Goal: Task Accomplishment & Management: Manage account settings

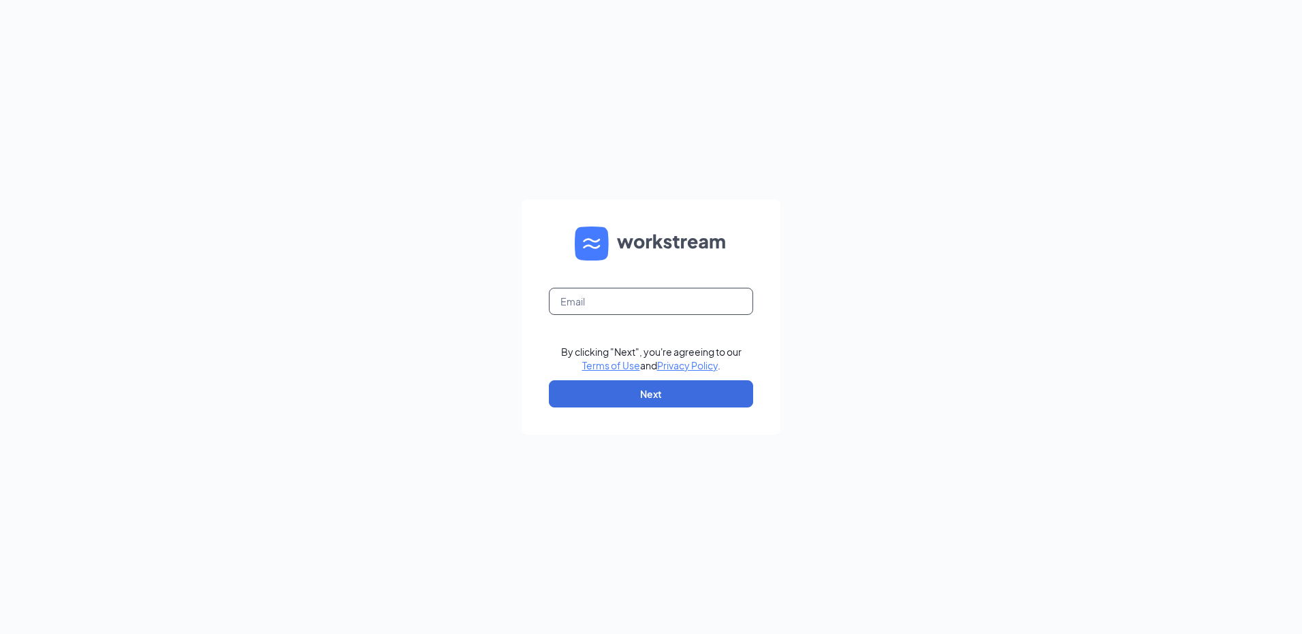
click at [608, 312] on input "text" at bounding box center [651, 301] width 204 height 27
type input "moline@custard15.com"
click at [626, 385] on button "Next" at bounding box center [651, 394] width 204 height 27
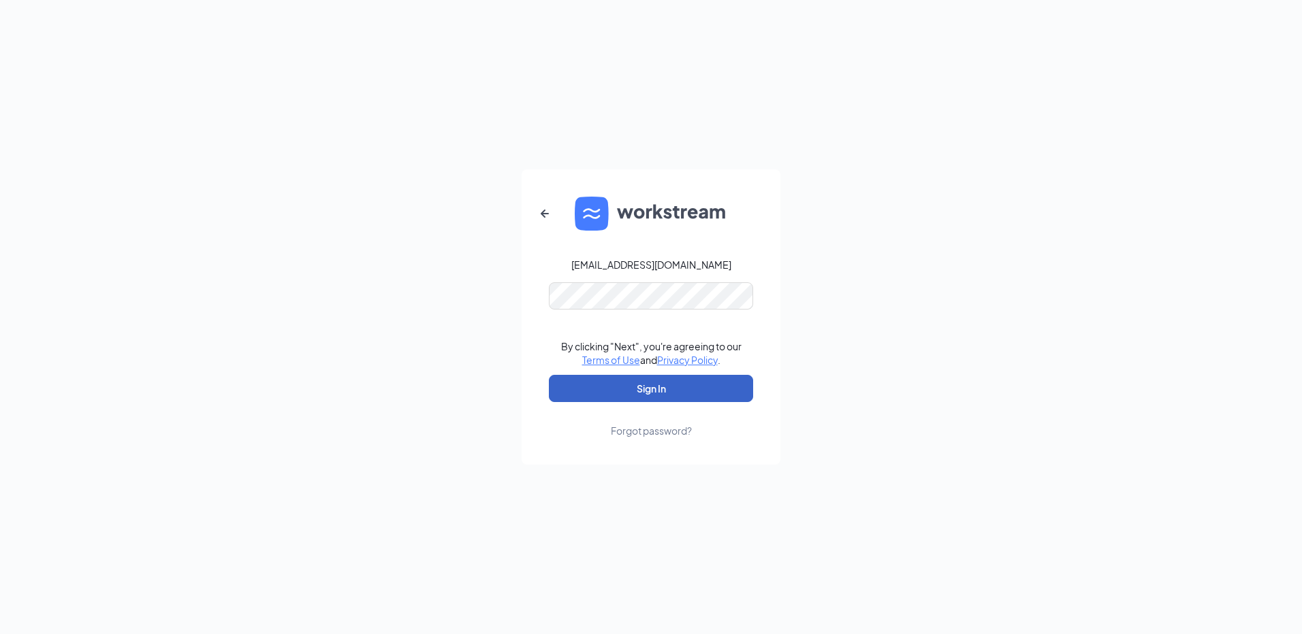
click at [632, 389] on button "Sign In" at bounding box center [651, 388] width 204 height 27
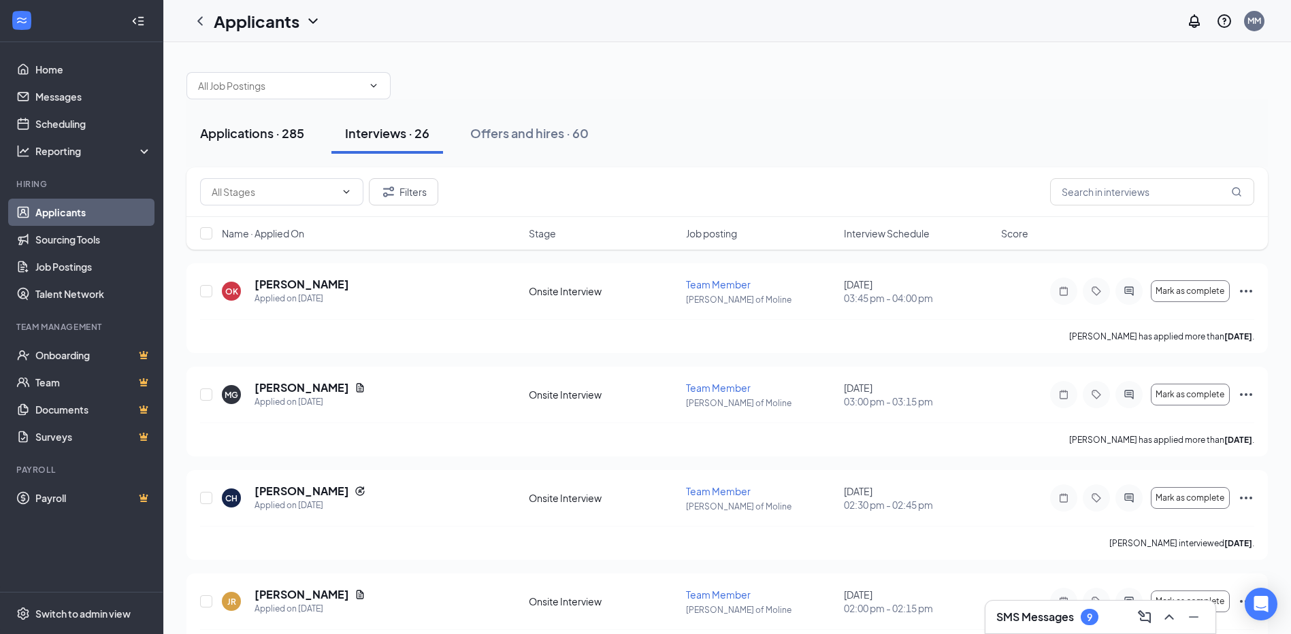
click at [278, 136] on div "Applications · 285" at bounding box center [252, 133] width 104 height 17
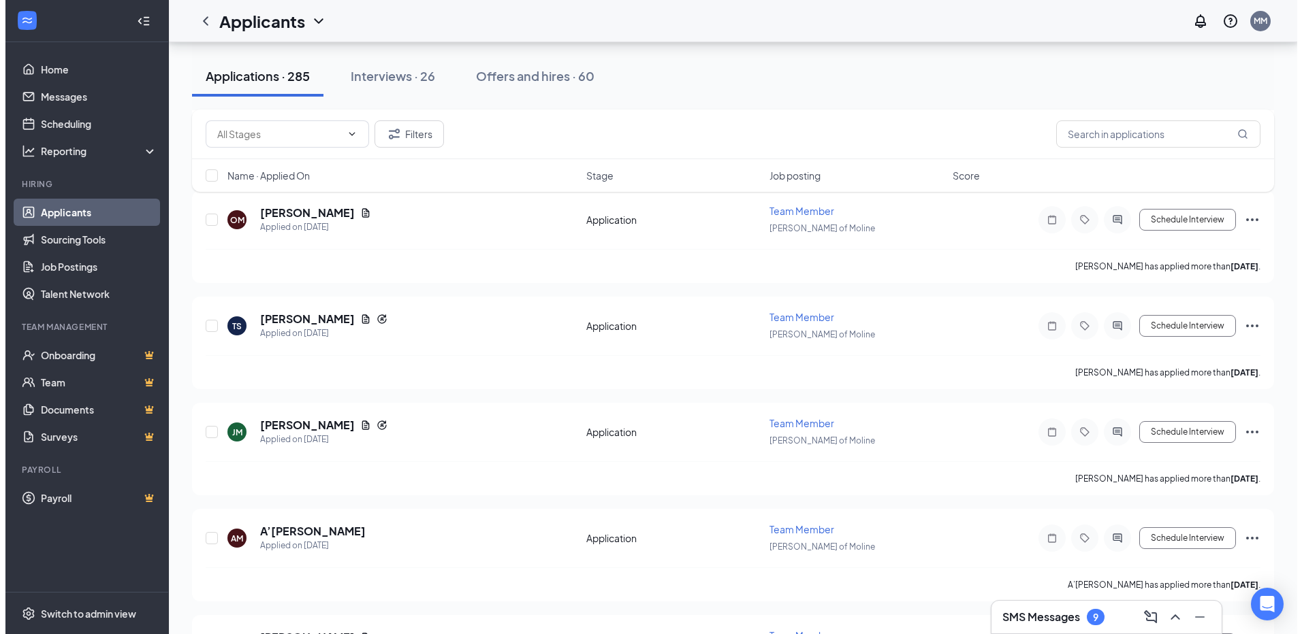
scroll to position [2723, 0]
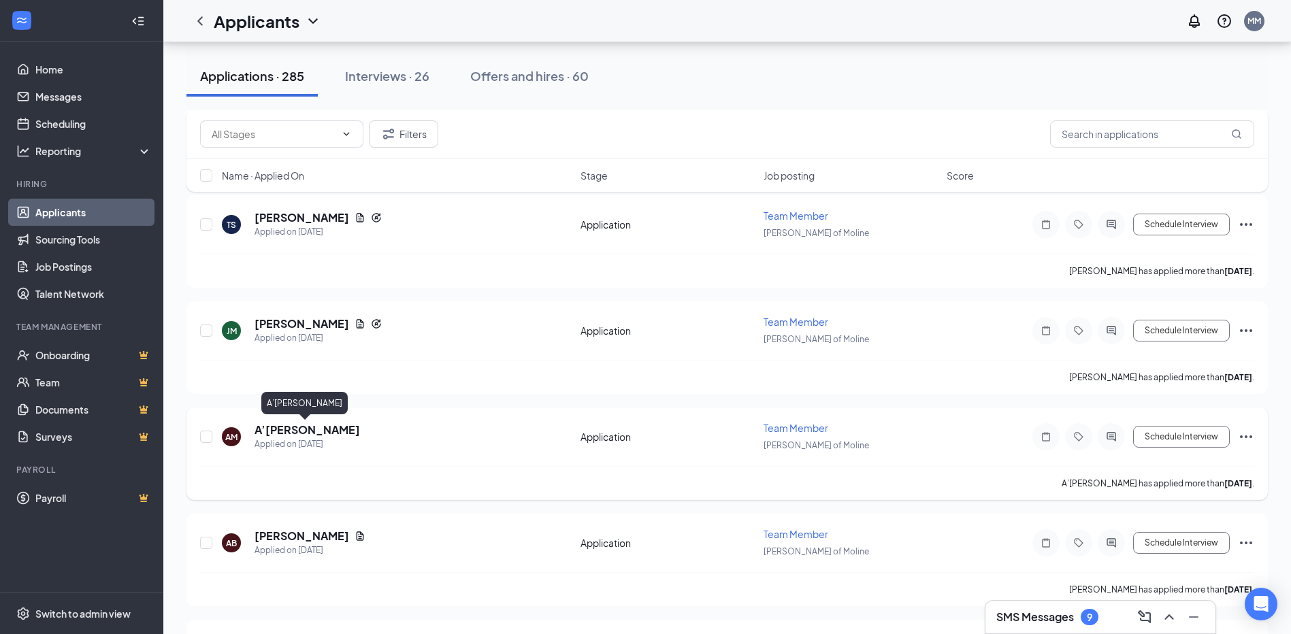
click at [311, 430] on h5 "A’[PERSON_NAME]" at bounding box center [308, 430] width 106 height 15
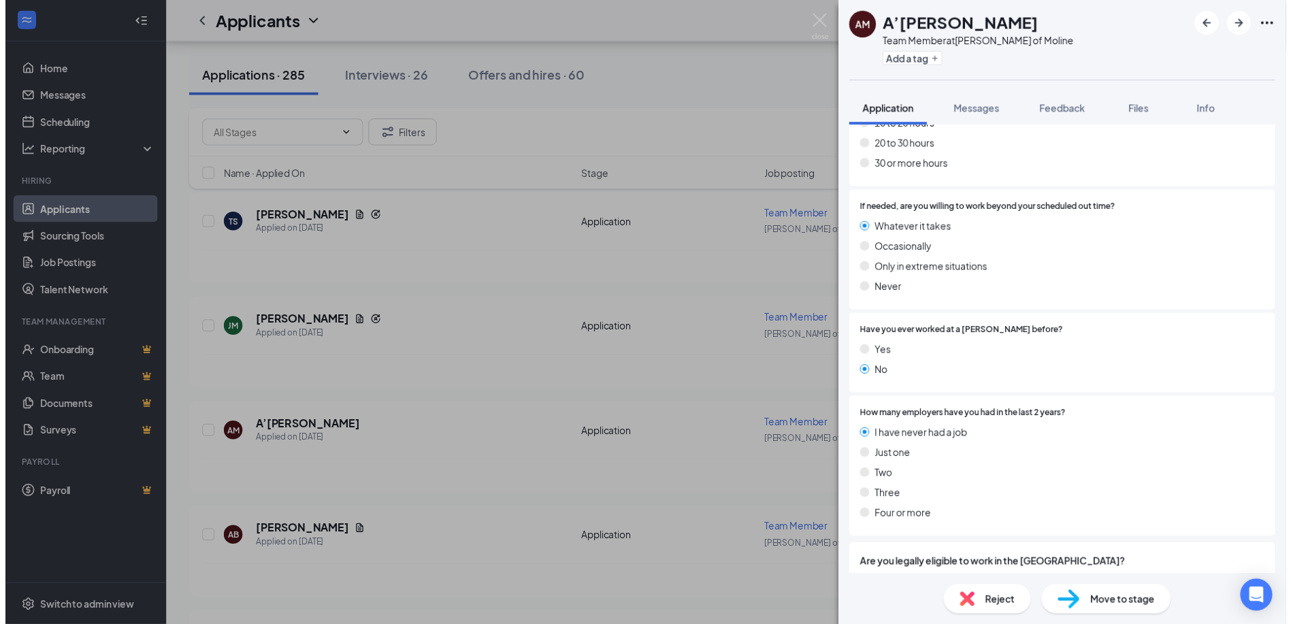
scroll to position [736, 0]
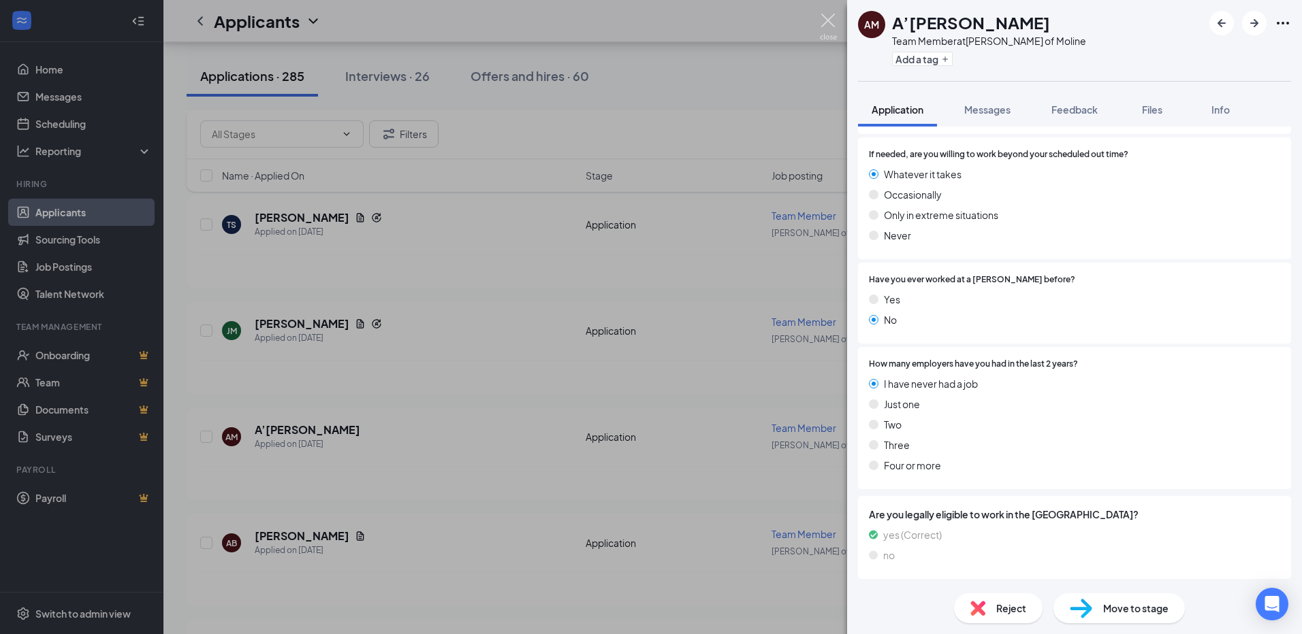
click at [824, 18] on img at bounding box center [828, 27] width 17 height 27
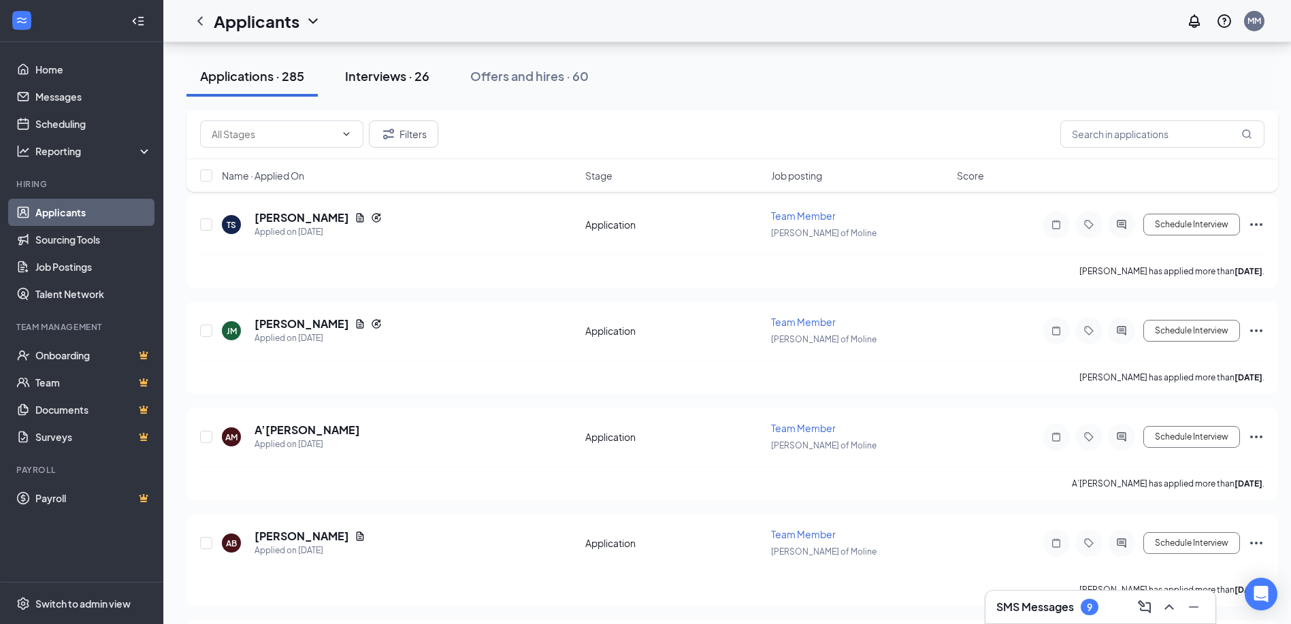
click at [362, 82] on div "Interviews · 26" at bounding box center [387, 75] width 84 height 17
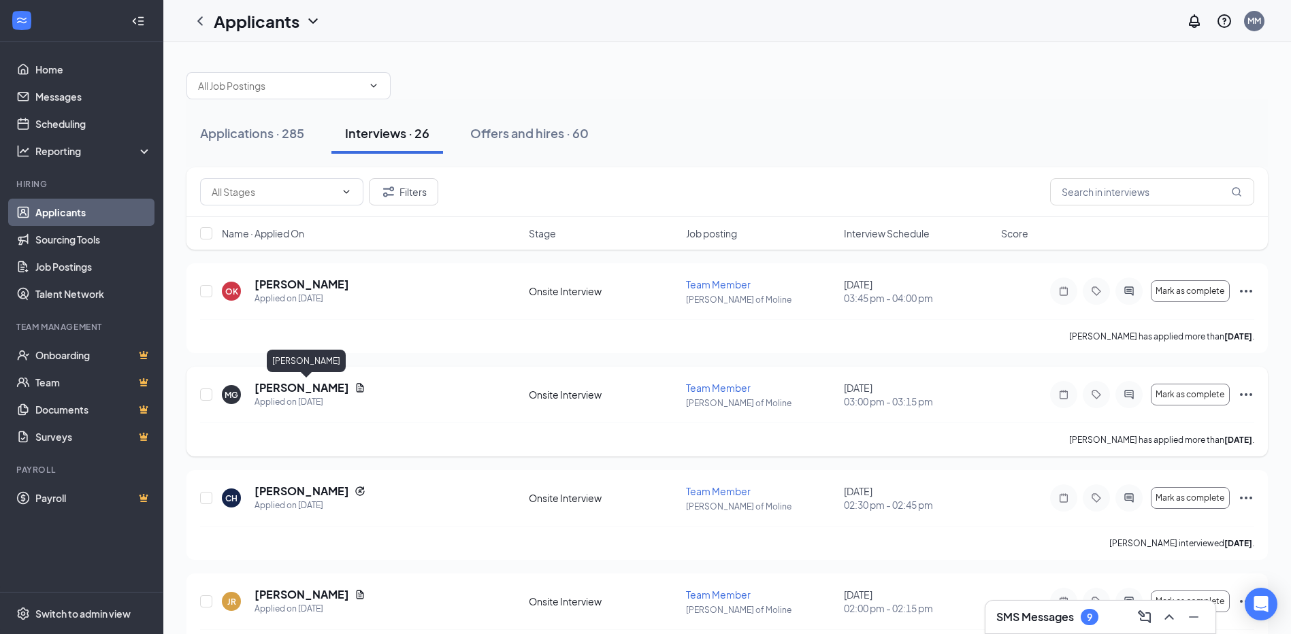
click at [290, 389] on h5 "[PERSON_NAME]" at bounding box center [302, 388] width 95 height 15
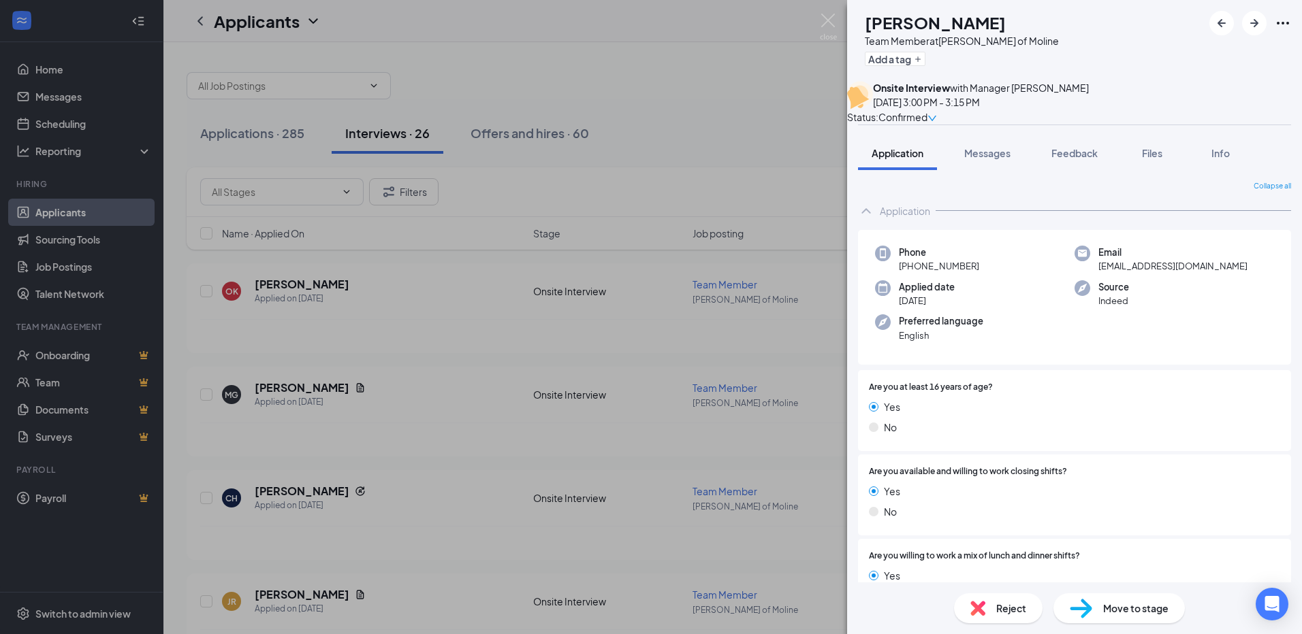
click at [1285, 34] on div at bounding box center [1250, 23] width 82 height 25
click at [1285, 24] on icon "Ellipses" at bounding box center [1282, 23] width 16 height 16
click at [1219, 50] on link "View full application" at bounding box center [1179, 47] width 88 height 15
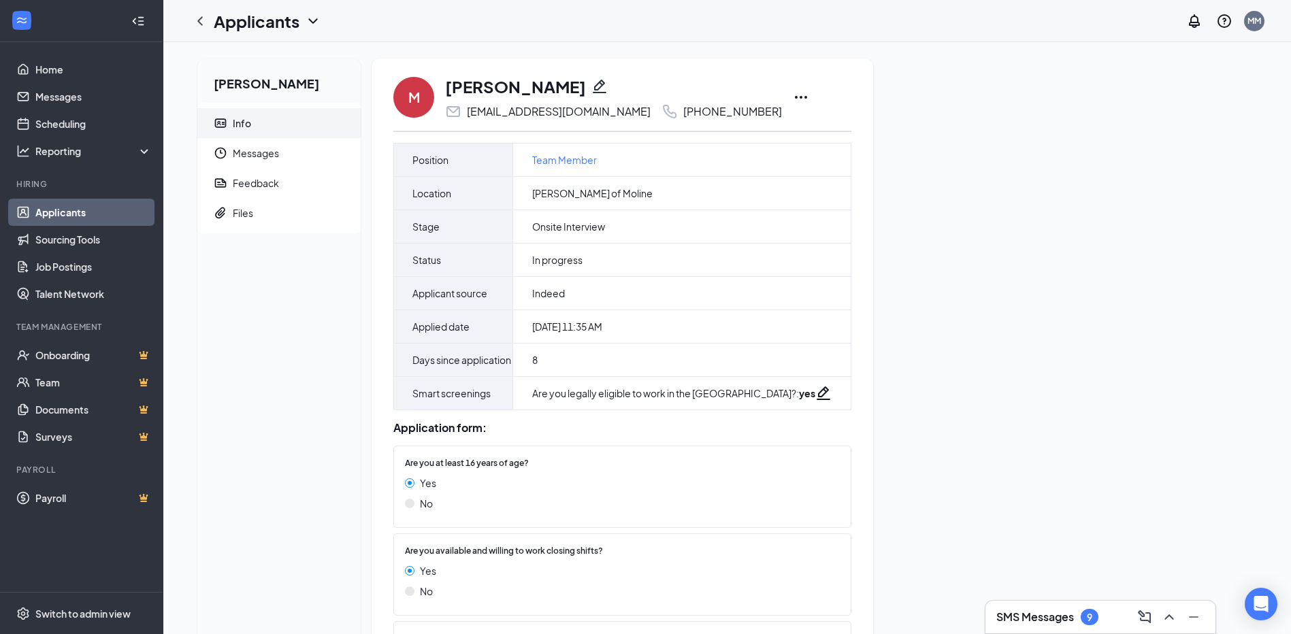
click at [793, 92] on icon "Ellipses" at bounding box center [801, 97] width 16 height 16
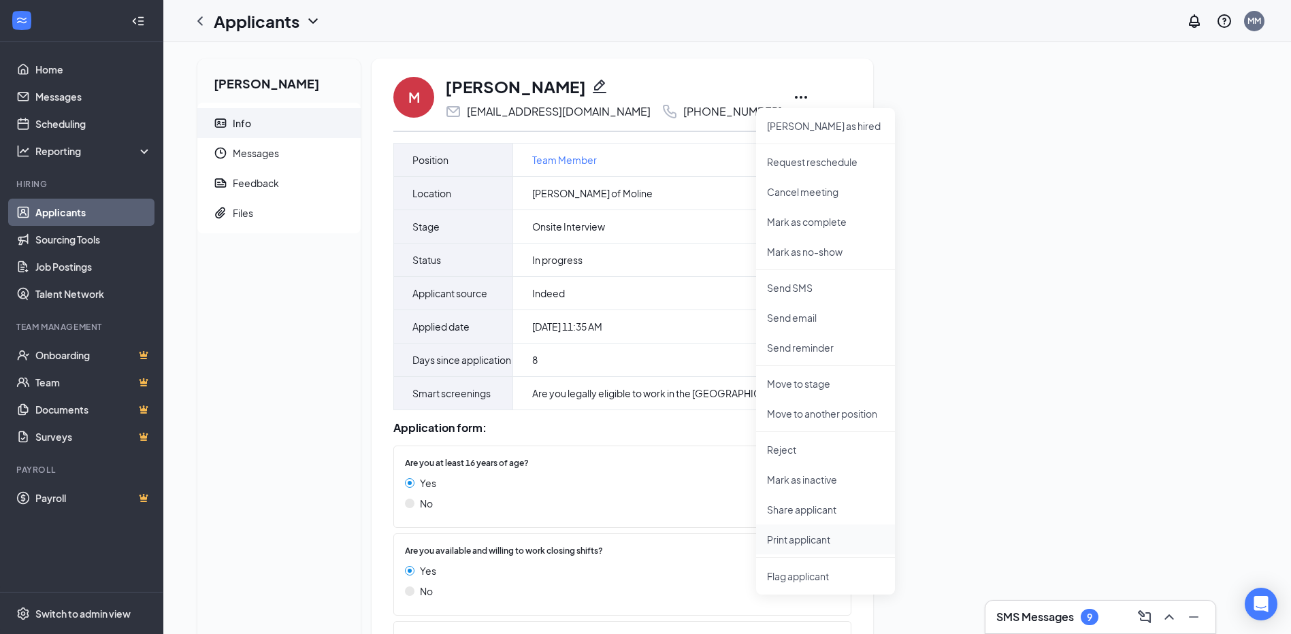
click at [809, 543] on p "Print applicant" at bounding box center [825, 540] width 117 height 14
